Goal: Information Seeking & Learning: Learn about a topic

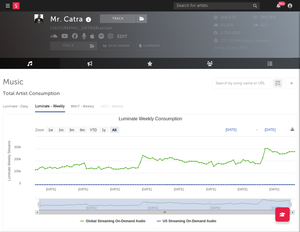
select select "All"
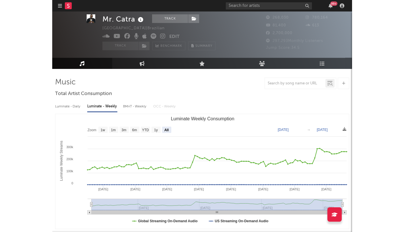
scroll to position [11, 0]
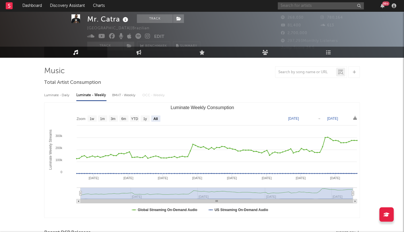
click at [291, 8] on input "text" at bounding box center [321, 5] width 86 height 7
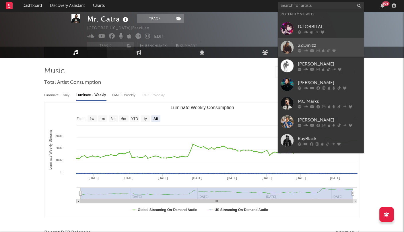
click at [299, 46] on div "2ZDinizz" at bounding box center [329, 45] width 63 height 7
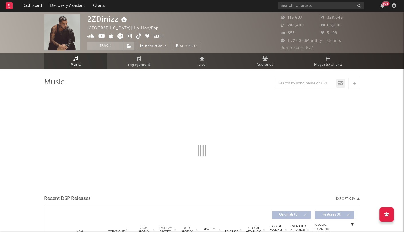
select select "6m"
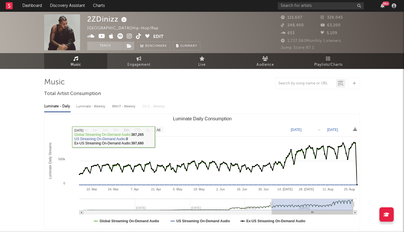
click at [95, 106] on div "Luminate - Weekly" at bounding box center [91, 107] width 30 height 10
select select "6m"
